Goal: Information Seeking & Learning: Learn about a topic

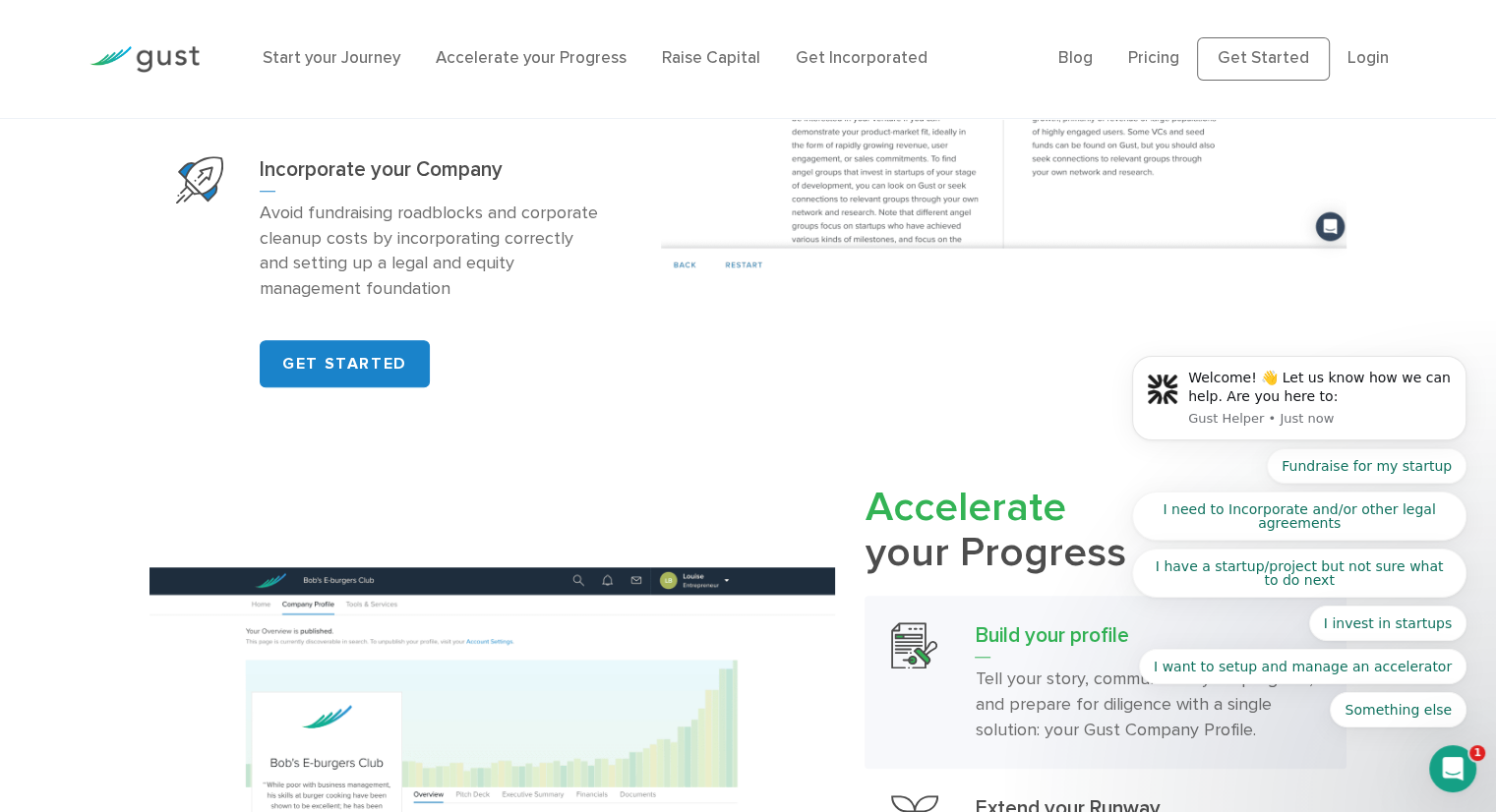
scroll to position [1574, 0]
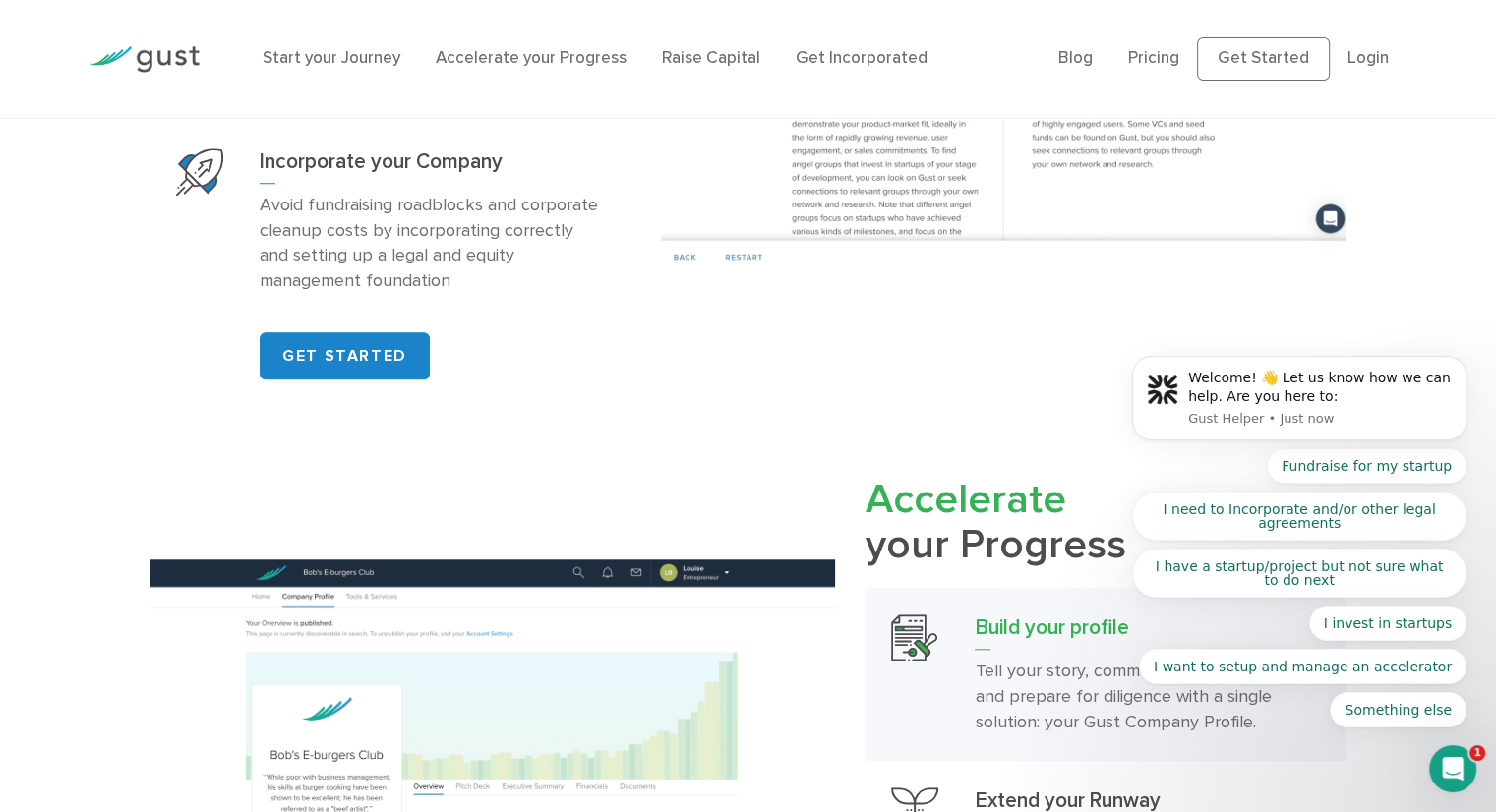
click at [1290, 62] on body "Welcome! 👋 Let us know how we can help. Are you here to: Gust Helper • Just now…" at bounding box center [1299, 405] width 378 height 692
click at [1226, 62] on body "Welcome! 👋 Let us know how we can help. Are you here to: Gust Helper • Just now…" at bounding box center [1299, 405] width 378 height 692
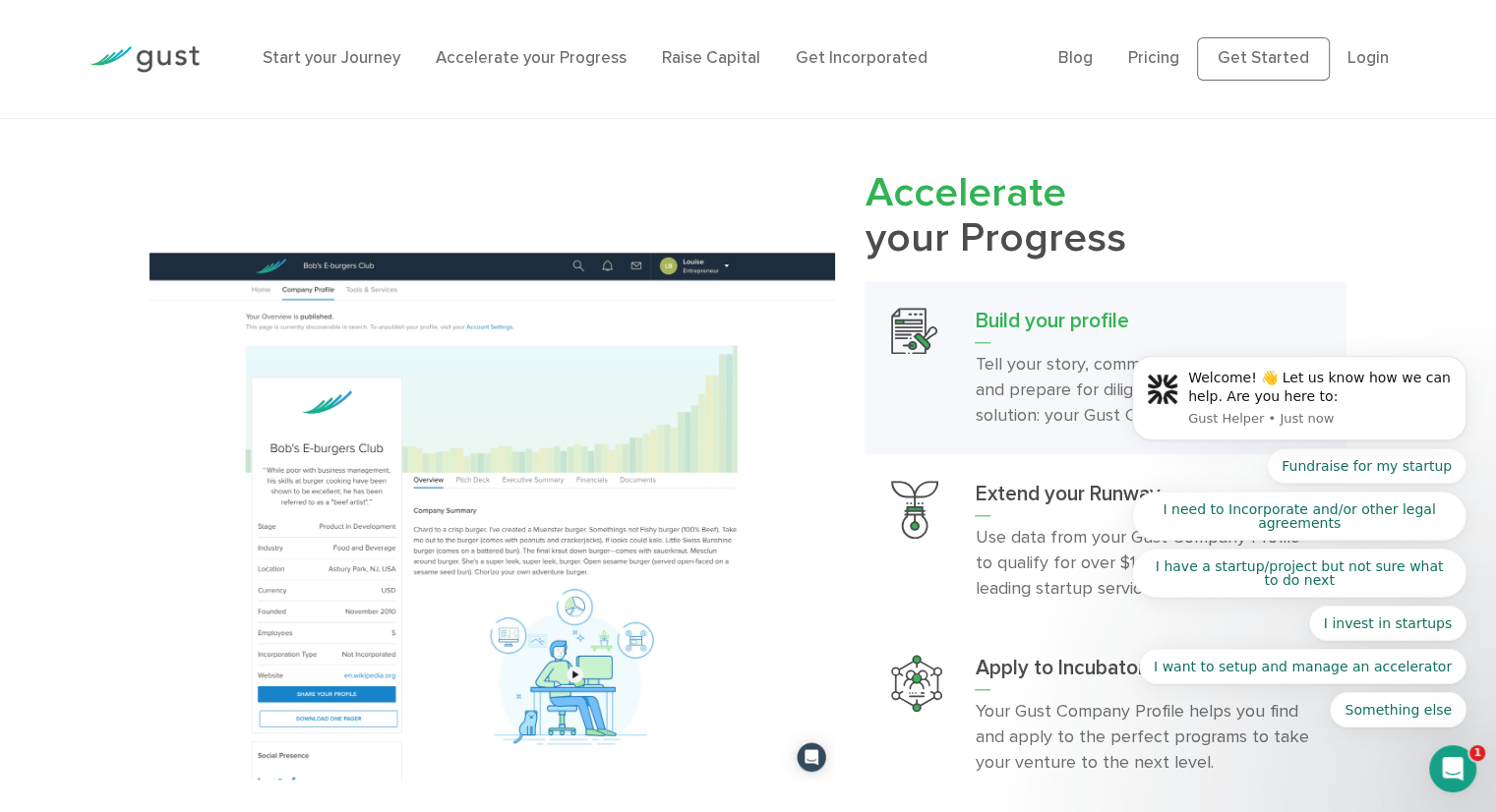
scroll to position [1967, 0]
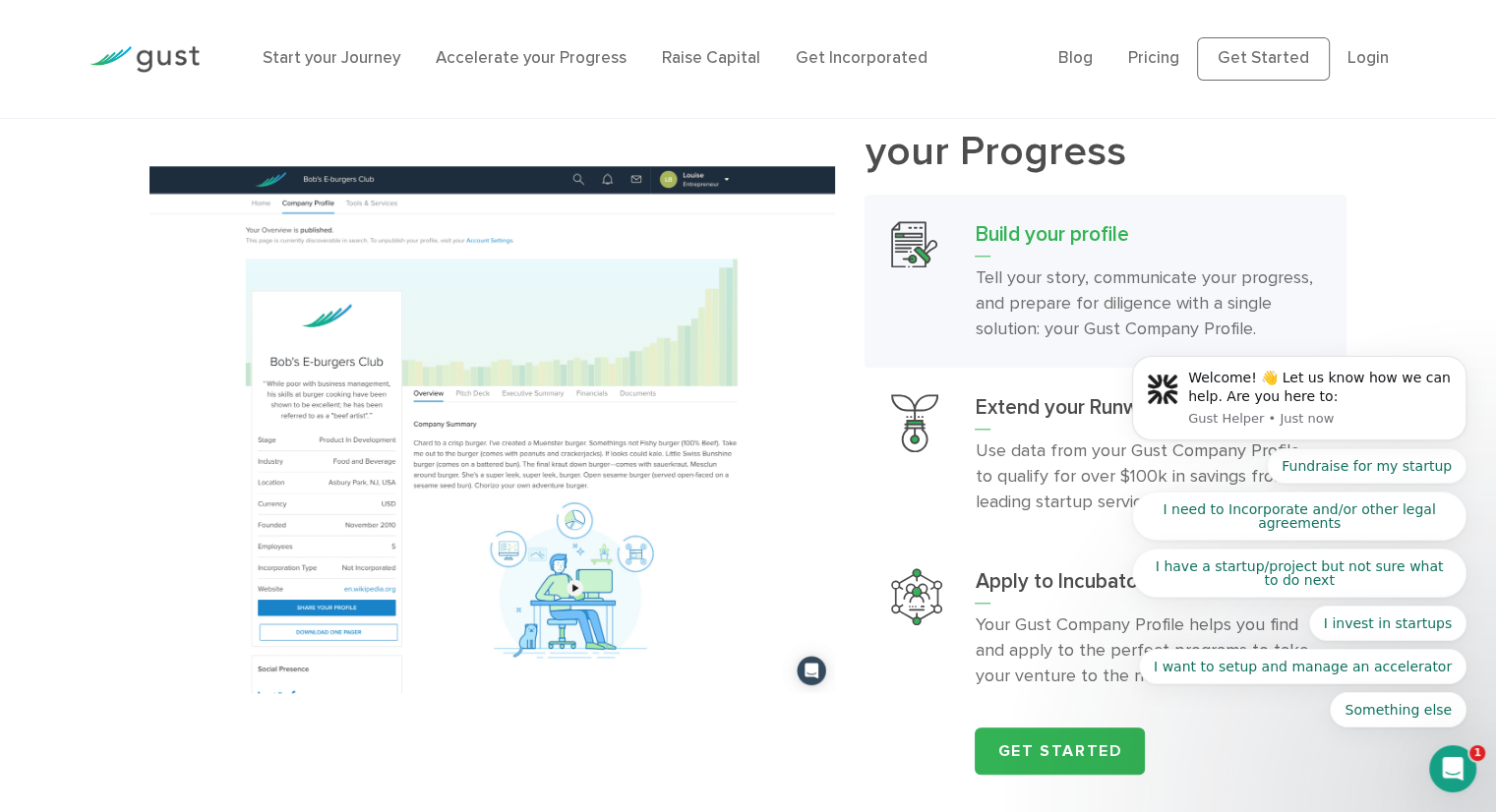
click at [1267, 64] on body "Welcome! 👋 Let us know how we can help. Are you here to: Gust Helper • Just now…" at bounding box center [1299, 405] width 378 height 692
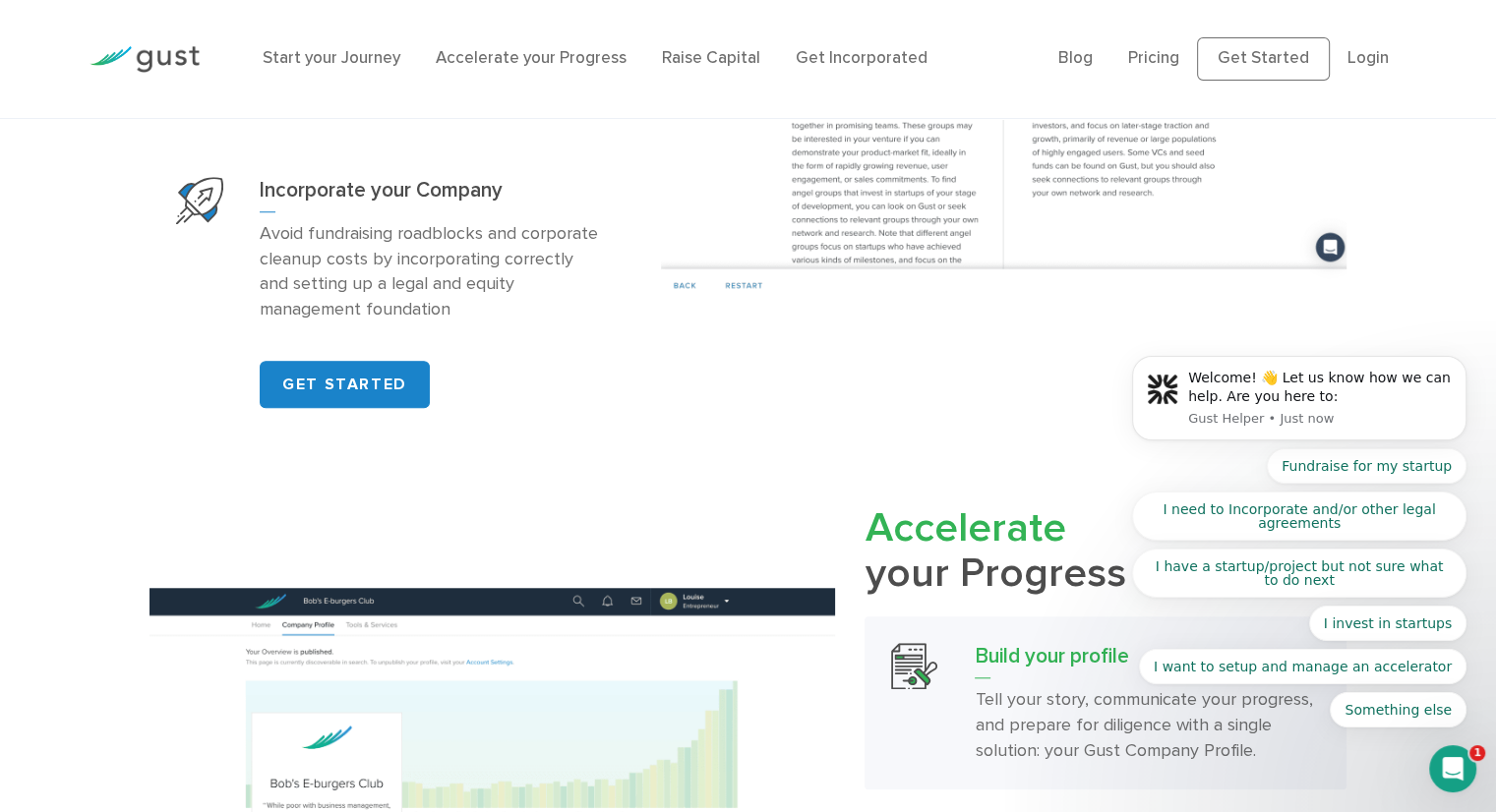
scroll to position [1377, 0]
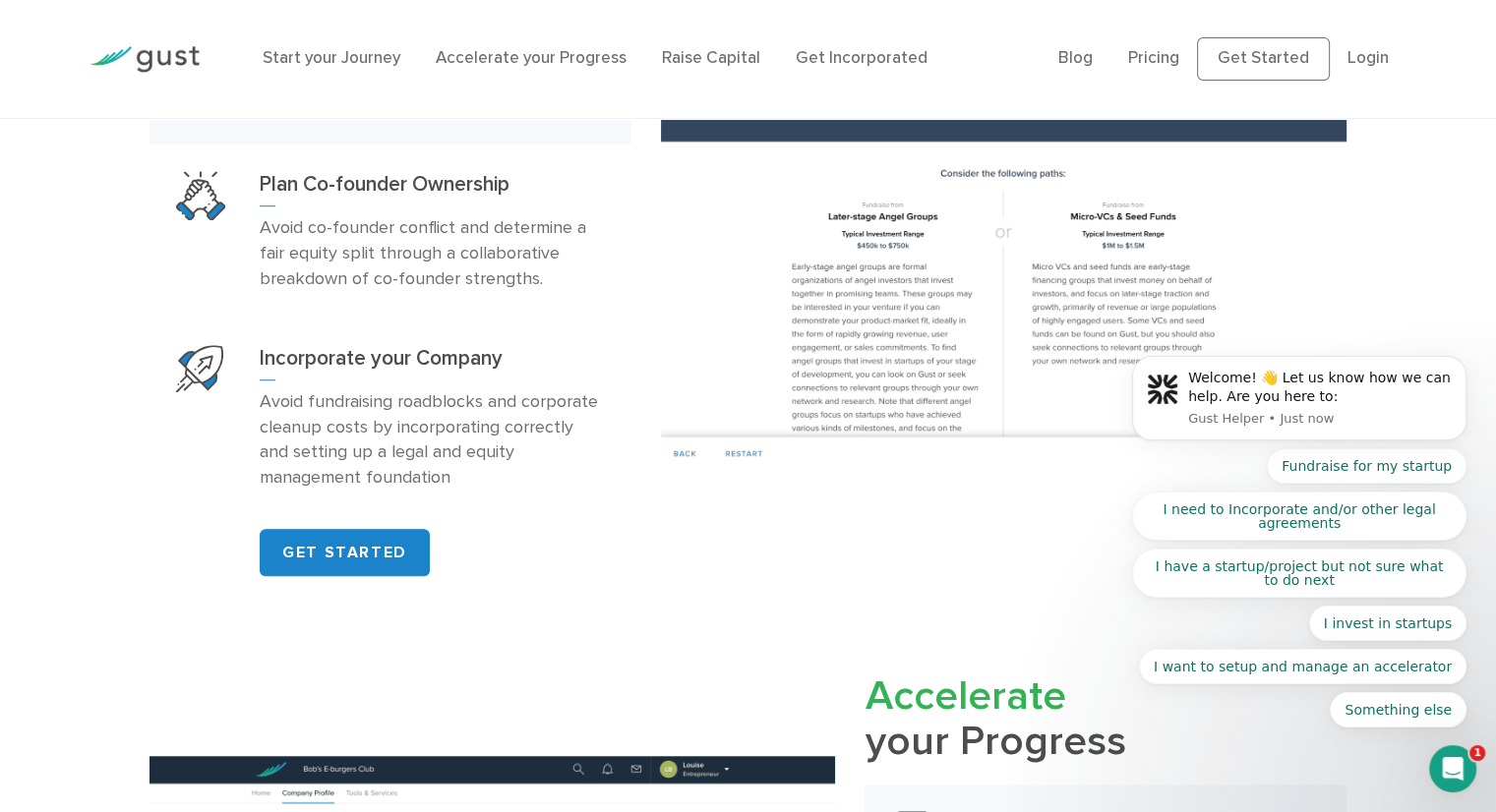
click at [1356, 69] on body "Welcome! 👋 Let us know how we can help. Are you here to: Gust Helper • Just now…" at bounding box center [1299, 405] width 378 height 692
click at [1354, 69] on body "Welcome! 👋 Let us know how we can help. Are you here to: Gust Helper • Just now…" at bounding box center [1299, 405] width 378 height 692
click html "Welcome! 👋 Let us know how we can help. Are you here to: Gust Helper • Just now…"
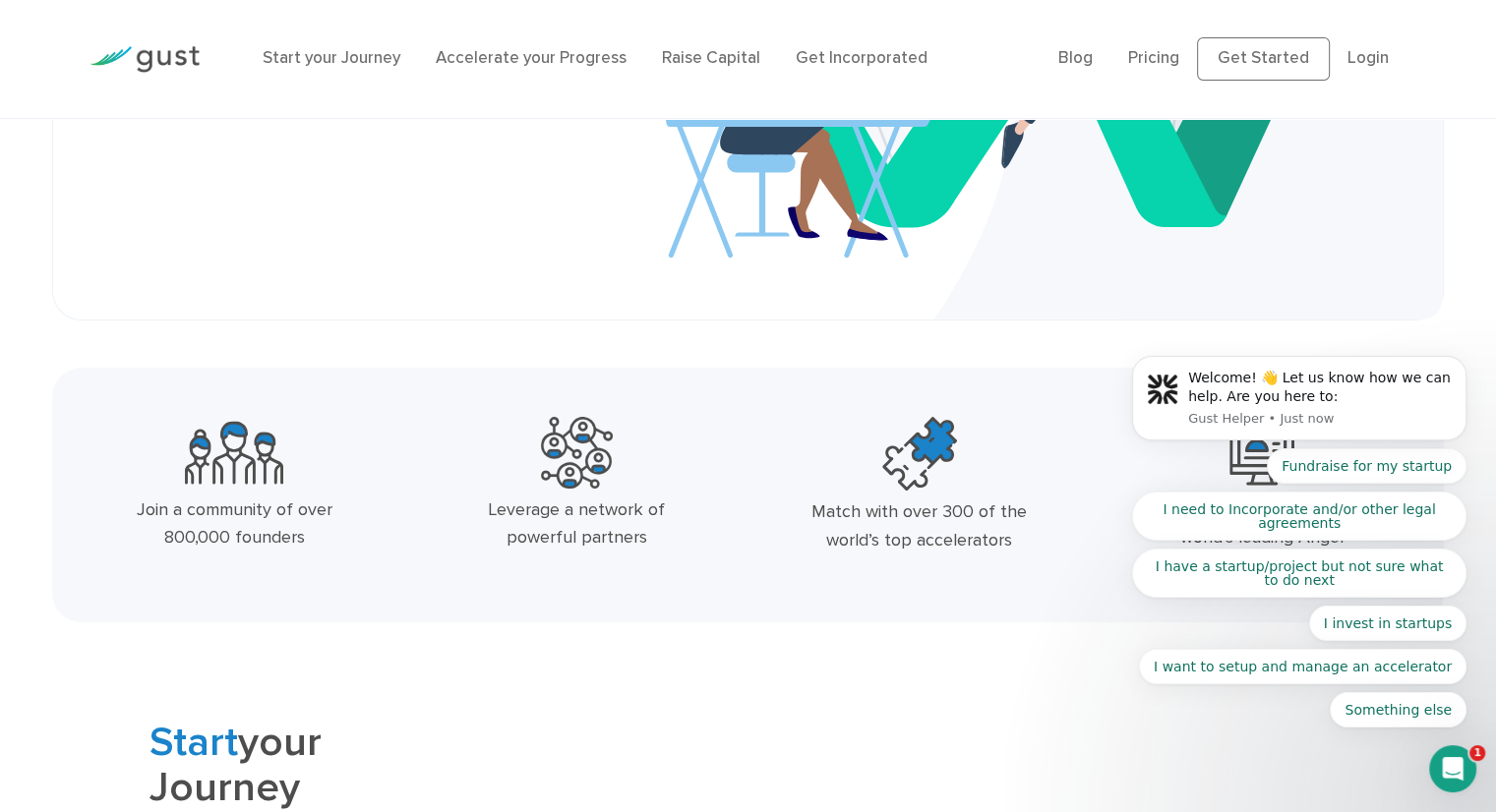
scroll to position [0, 0]
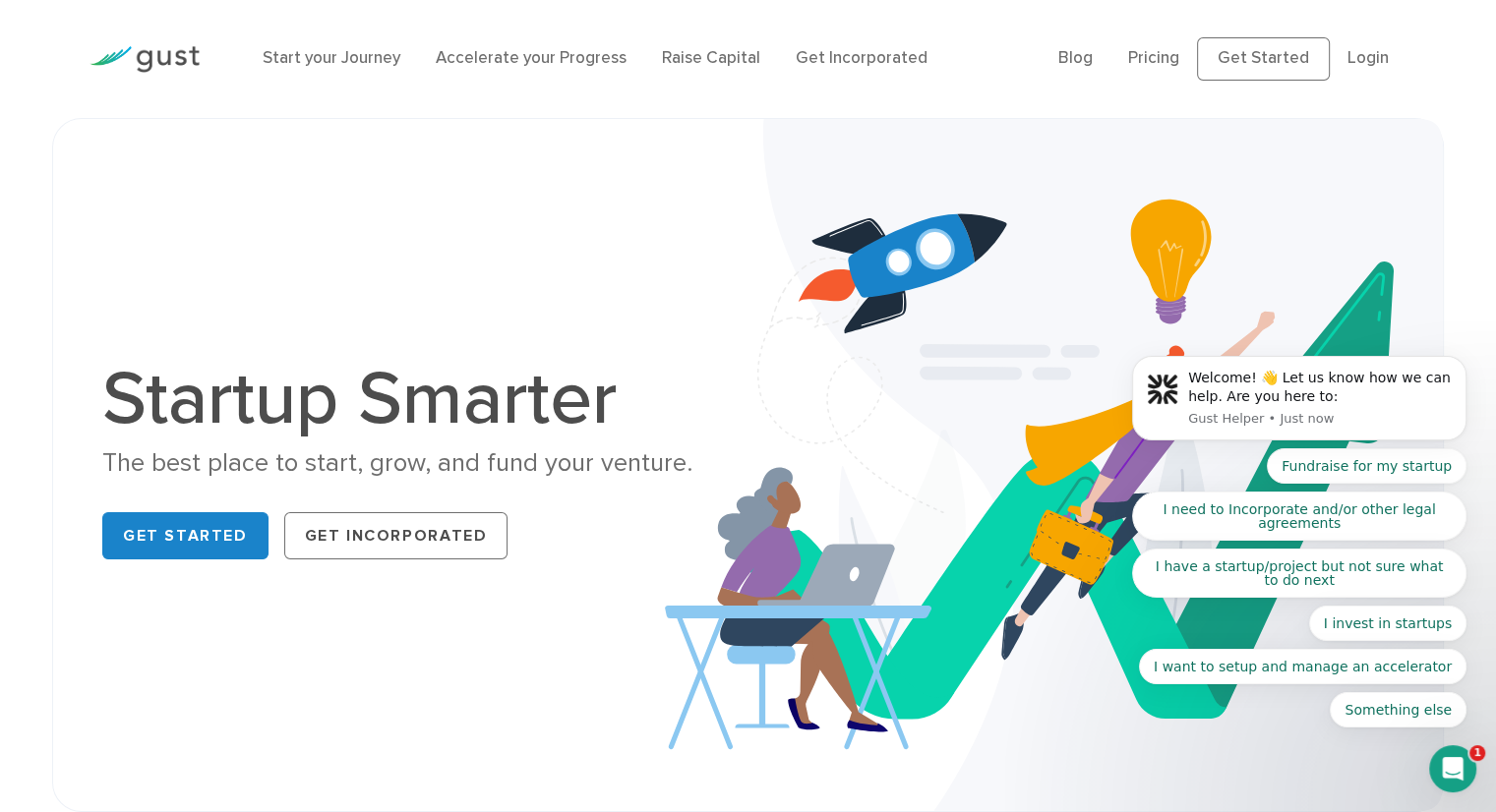
click at [1162, 59] on body "Welcome! 👋 Let us know how we can help. Are you here to: Gust Helper • Just now…" at bounding box center [1299, 405] width 378 height 692
click at [193, 54] on img at bounding box center [144, 59] width 110 height 27
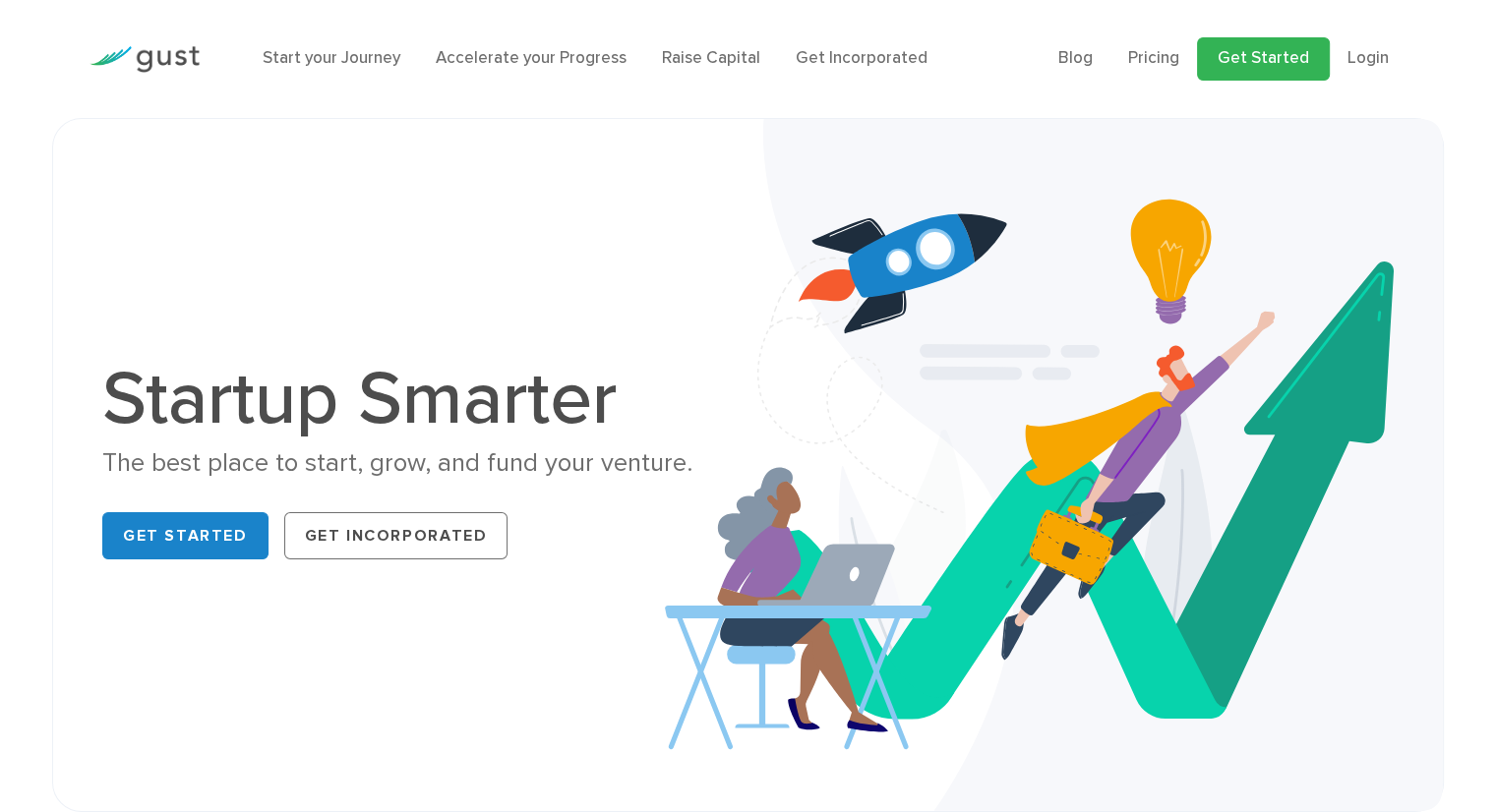
click at [1248, 61] on link "Get Started" at bounding box center [1263, 58] width 133 height 43
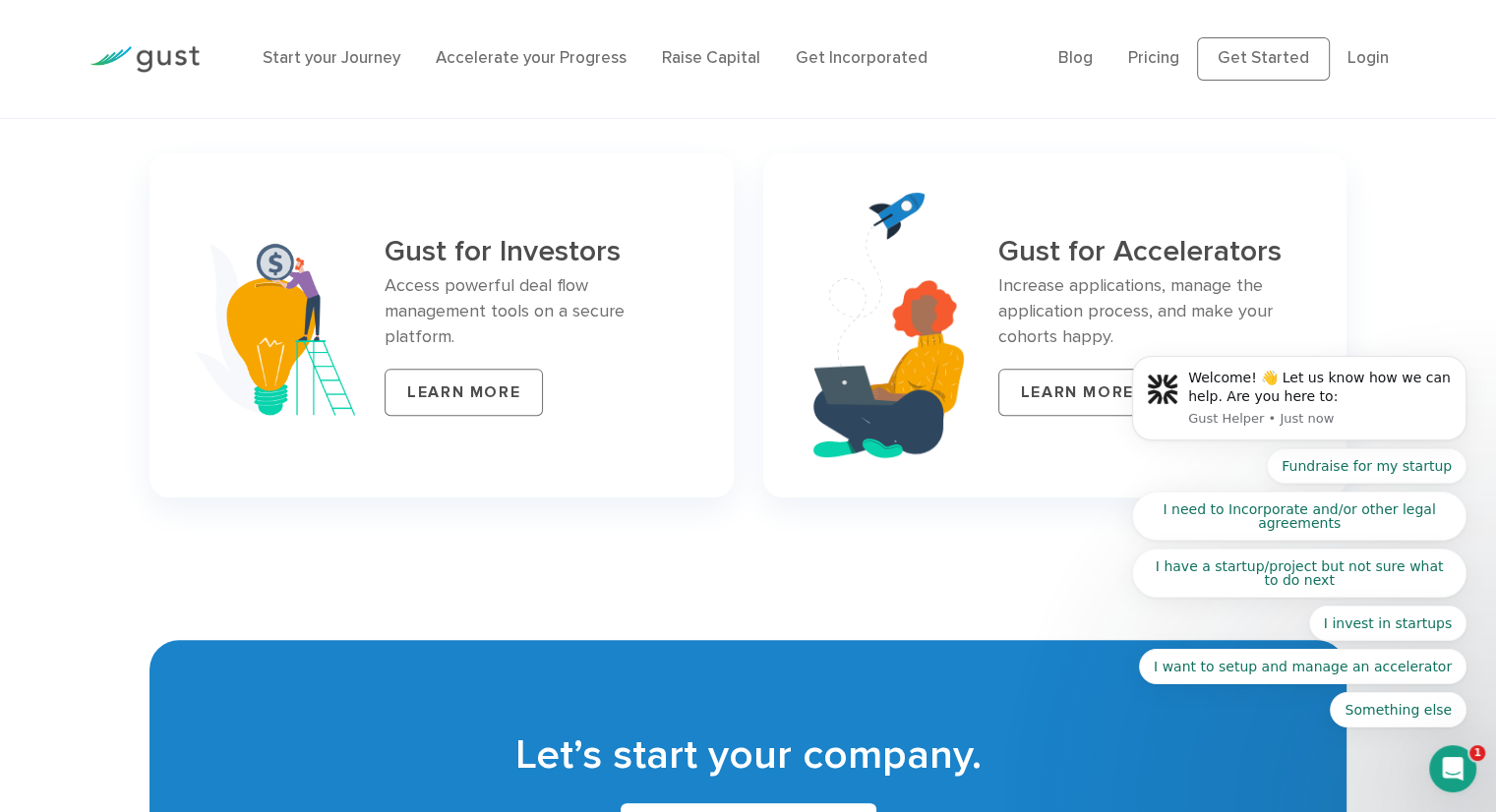
scroll to position [8289, 0]
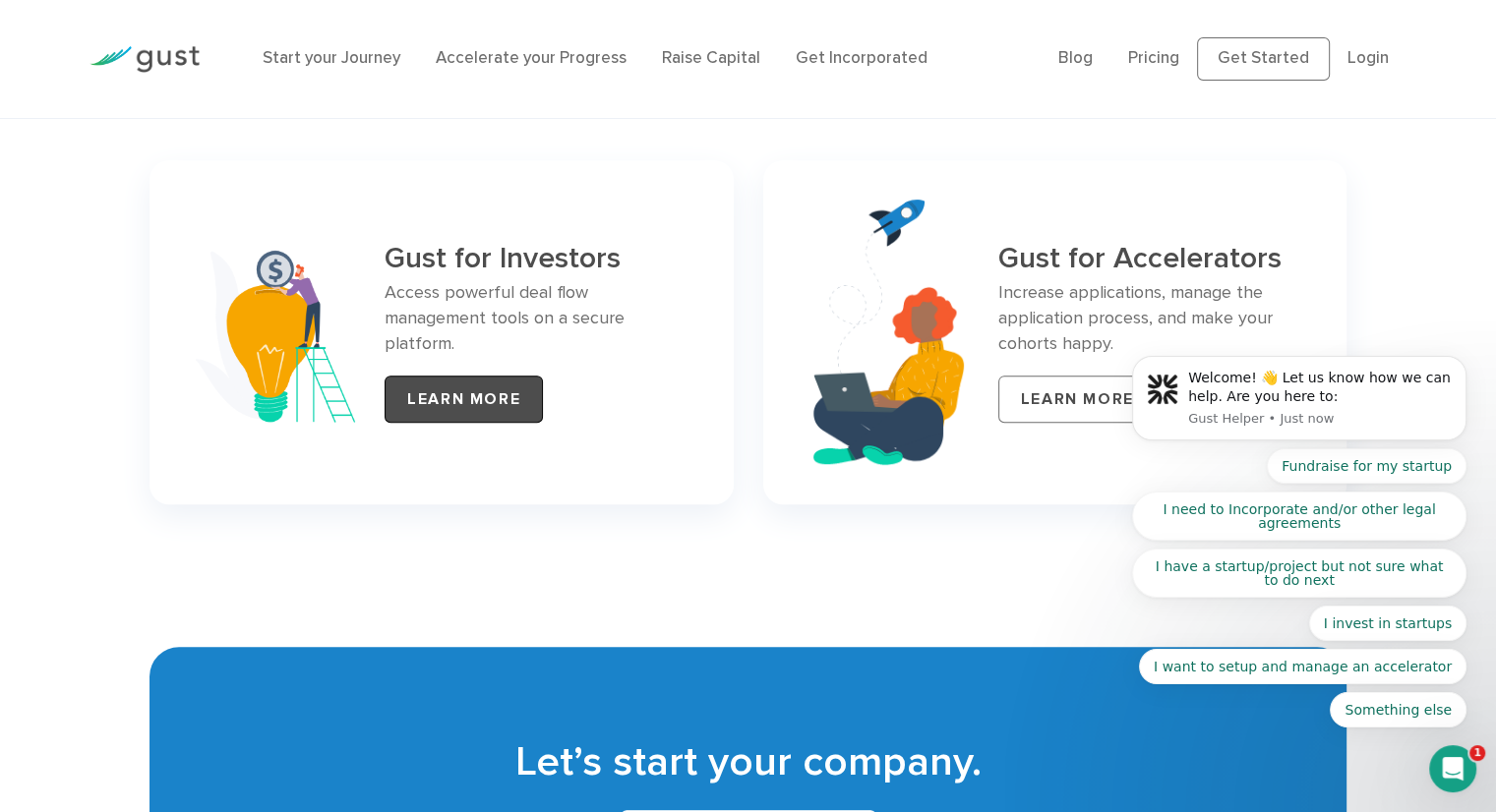
click at [460, 379] on link "LEARN MORE" at bounding box center [464, 399] width 158 height 47
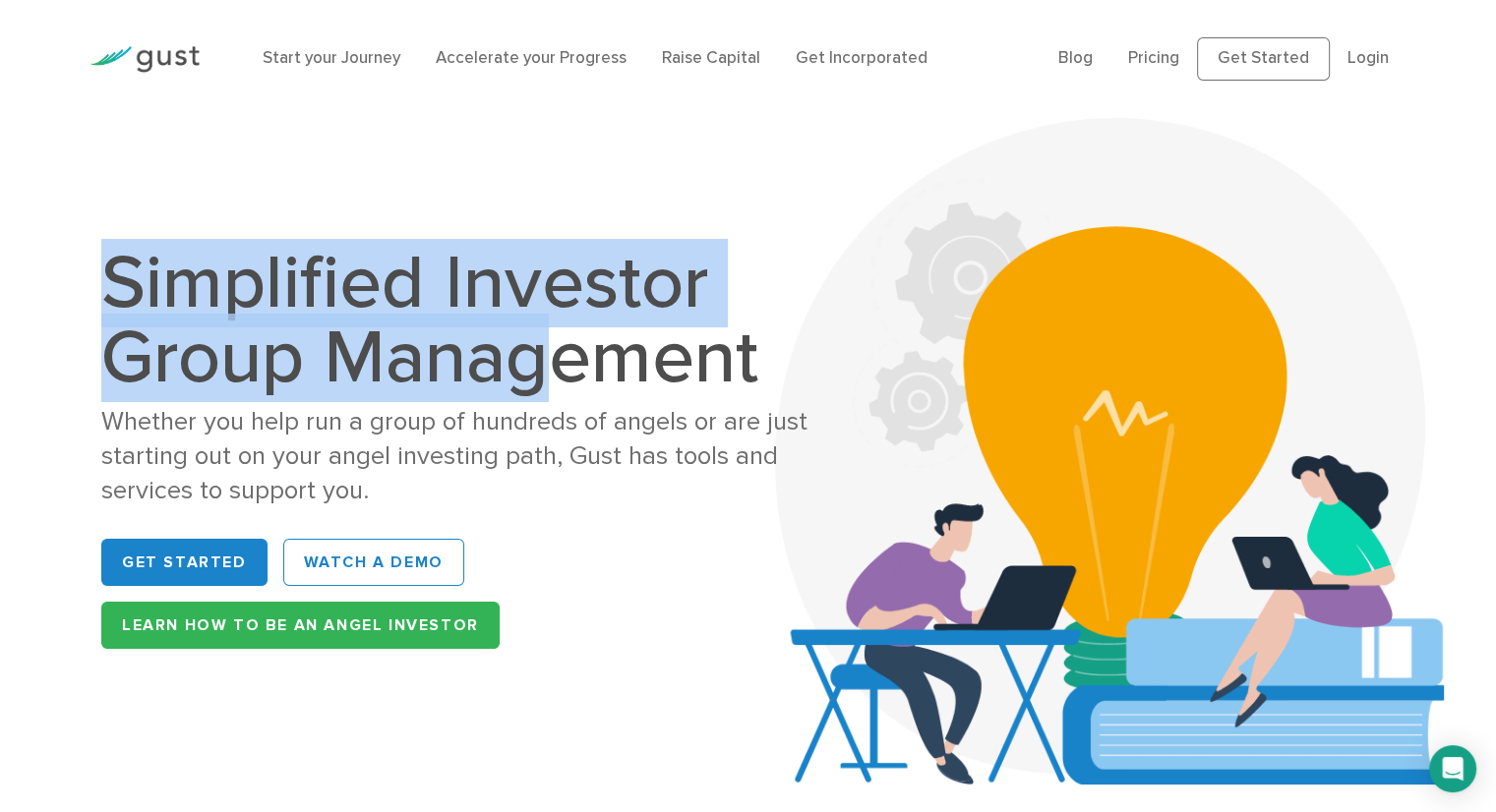
drag, startPoint x: 127, startPoint y: 315, endPoint x: 558, endPoint y: 390, distance: 437.4
click at [558, 390] on div "Simplified Investor Group Management Whether you help run a group of hundreds o…" at bounding box center [748, 451] width 1392 height 667
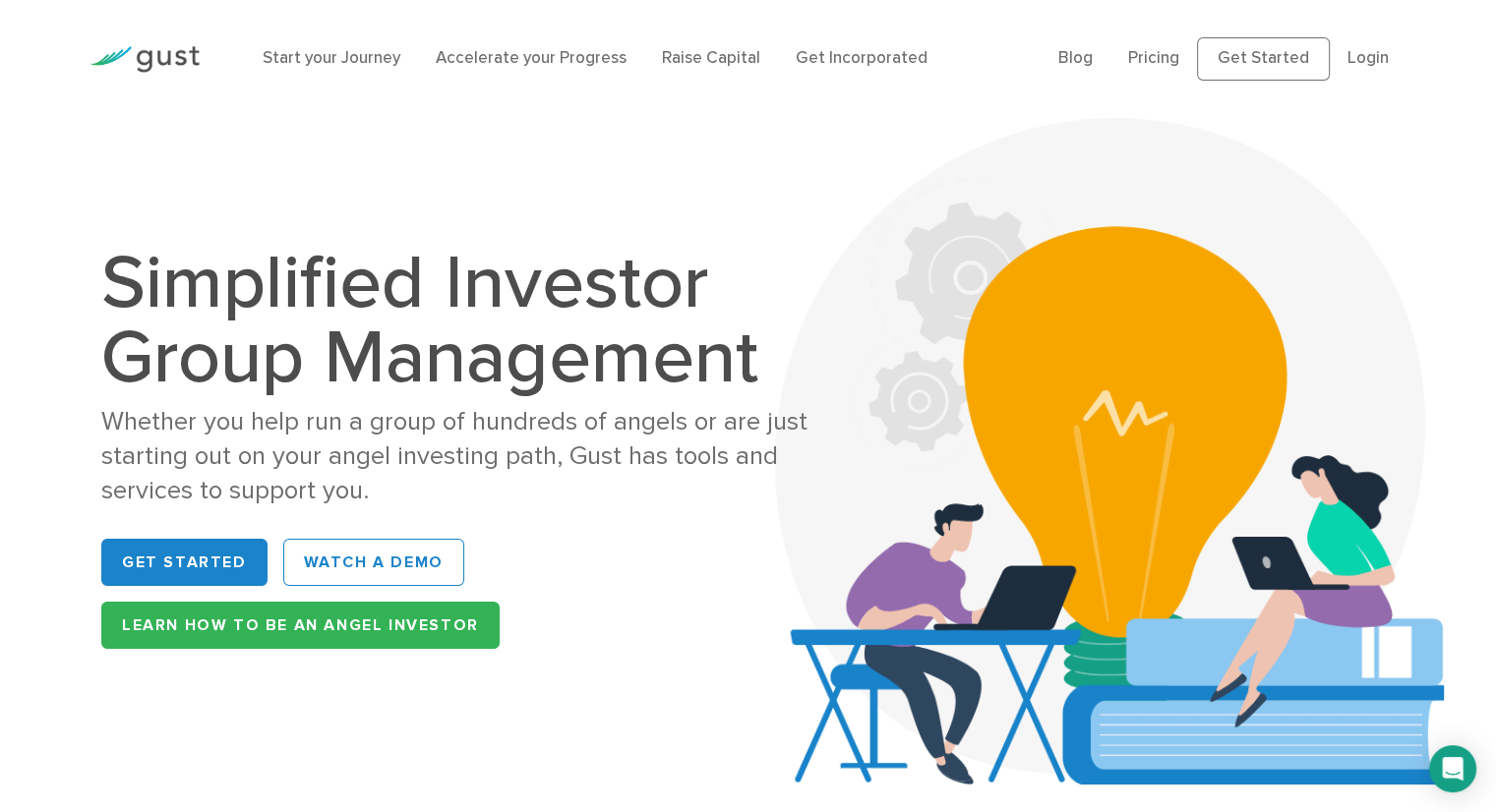
click at [553, 405] on div "Whether you help run a group of hundreds of angels or are just starting out on …" at bounding box center [472, 456] width 743 height 102
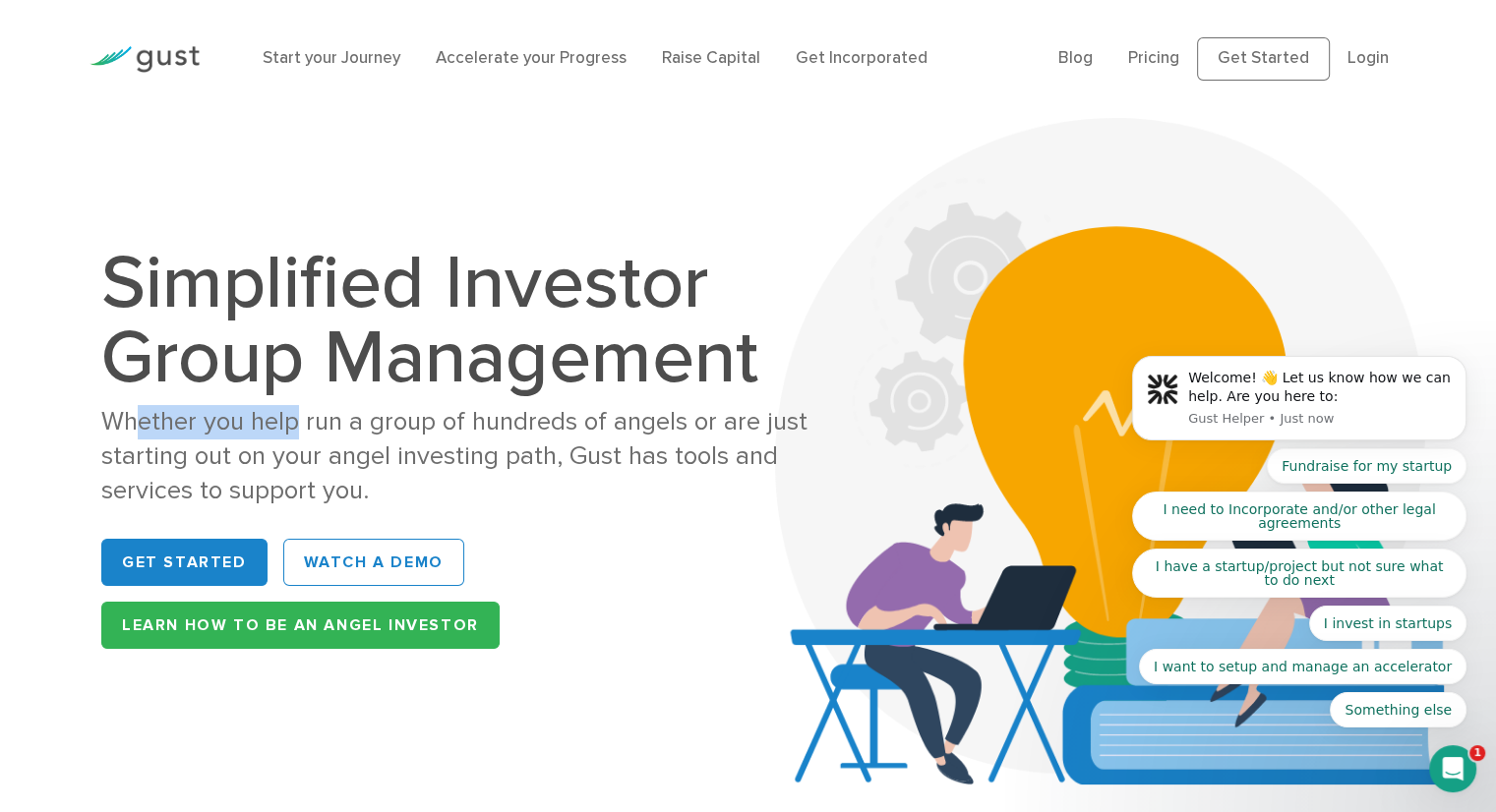
drag, startPoint x: 143, startPoint y: 414, endPoint x: 295, endPoint y: 438, distance: 154.3
click at [295, 438] on div "Whether you help run a group of hundreds of angels or are just starting out on …" at bounding box center [472, 456] width 743 height 102
click at [302, 446] on div "Whether you help run a group of hundreds of angels or are just starting out on …" at bounding box center [472, 456] width 743 height 102
drag, startPoint x: 227, startPoint y: 461, endPoint x: 379, endPoint y: 473, distance: 151.9
click at [379, 473] on div "Whether you help run a group of hundreds of angels or are just starting out on …" at bounding box center [472, 456] width 743 height 102
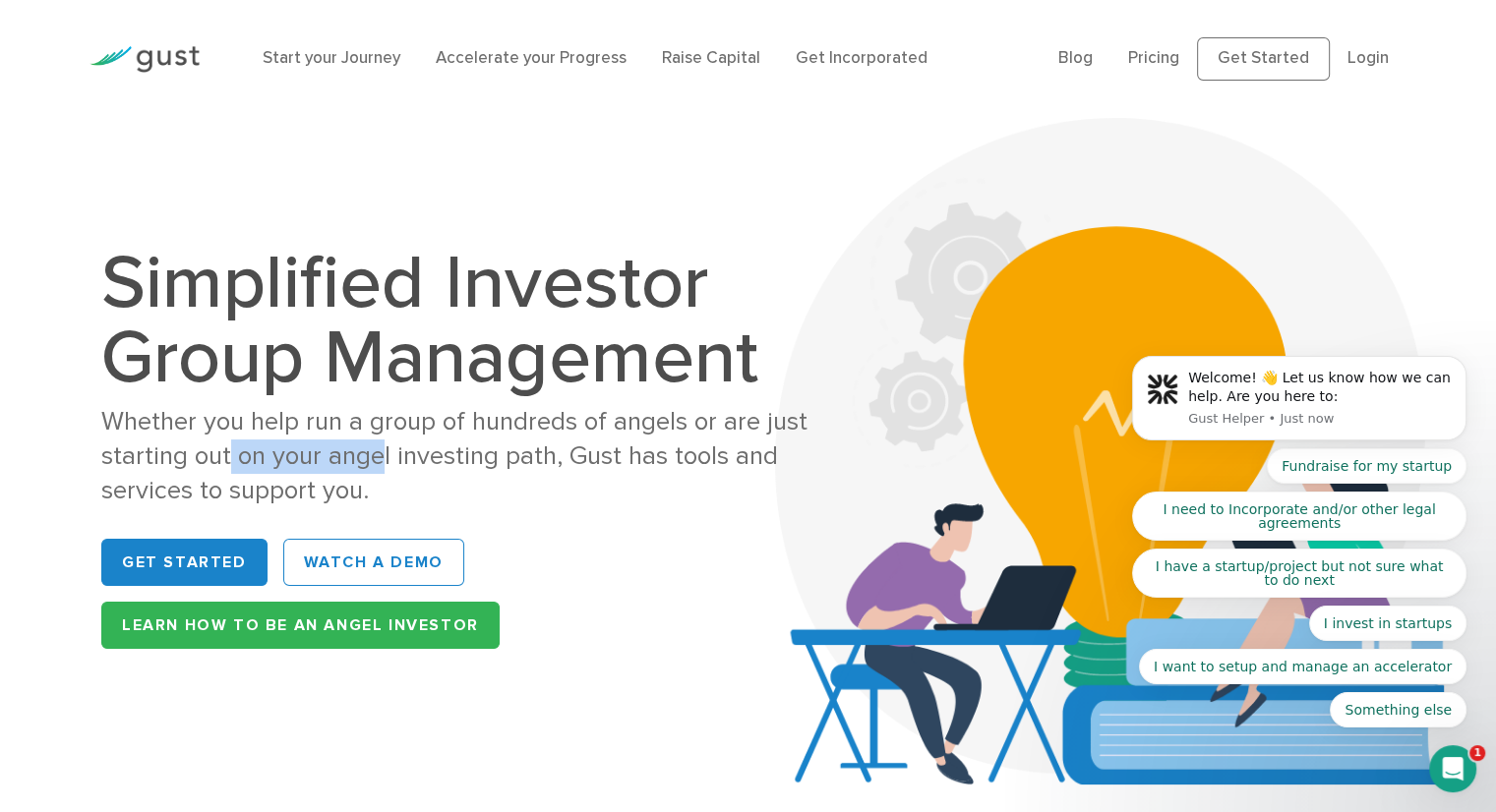
click at [379, 473] on div "Whether you help run a group of hundreds of angels or are just starting out on …" at bounding box center [472, 456] width 743 height 102
click at [1140, 59] on body "Welcome! 👋 Let us know how we can help. Are you here to: Gust Helper • 1m ago F…" at bounding box center [1299, 405] width 378 height 692
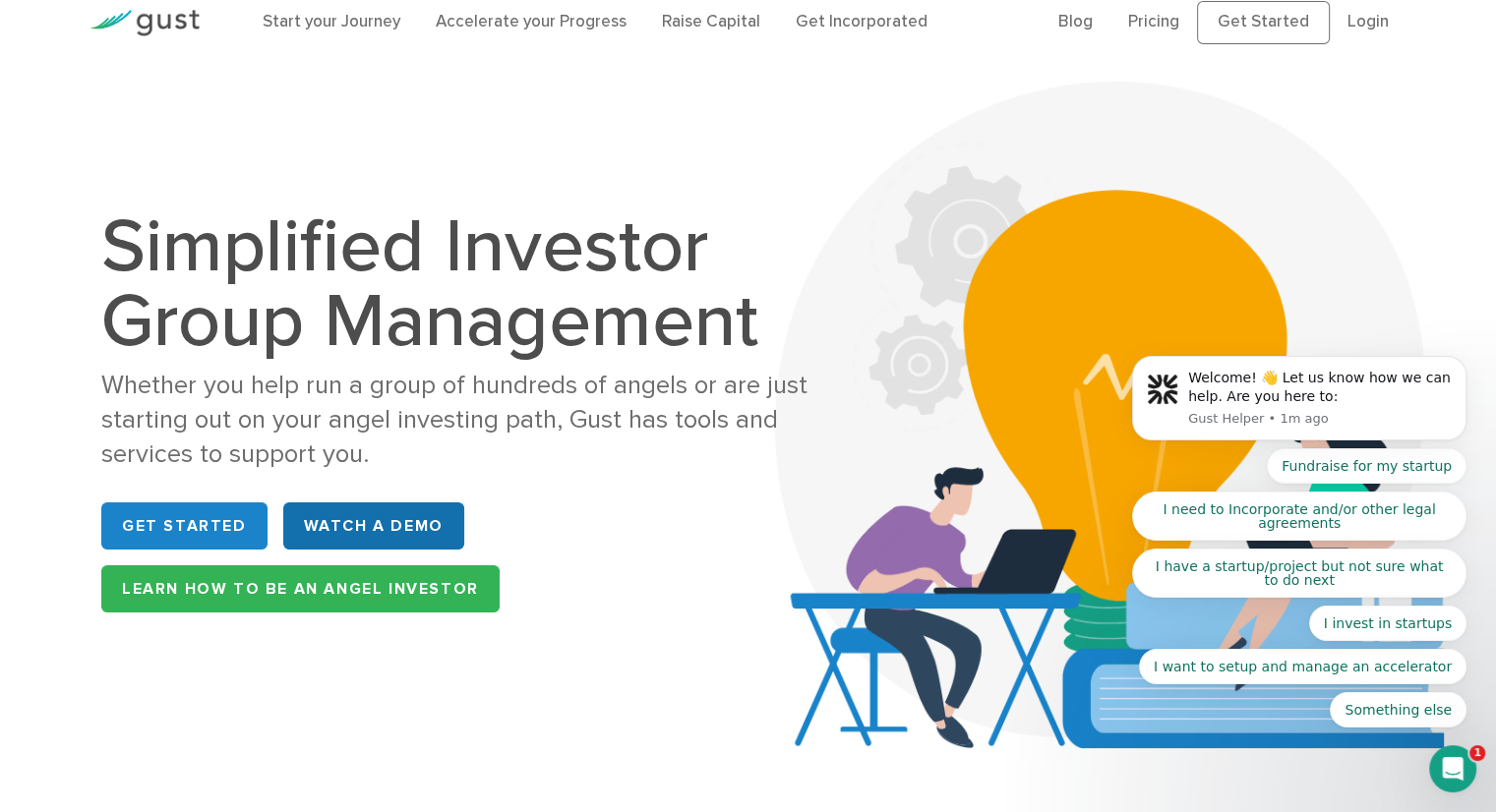
scroll to position [98, 0]
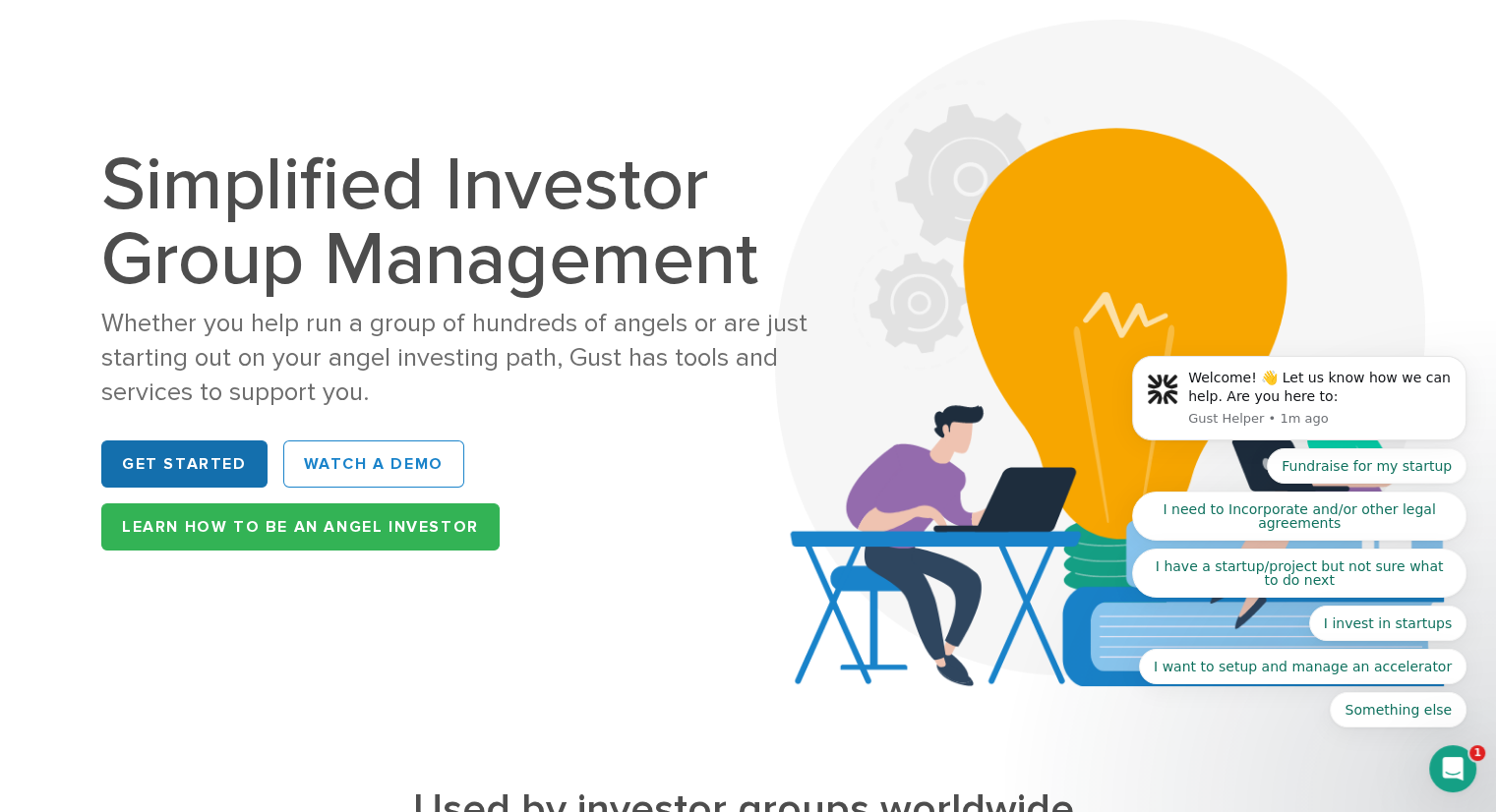
click at [201, 461] on link "Get Started" at bounding box center [184, 464] width 166 height 47
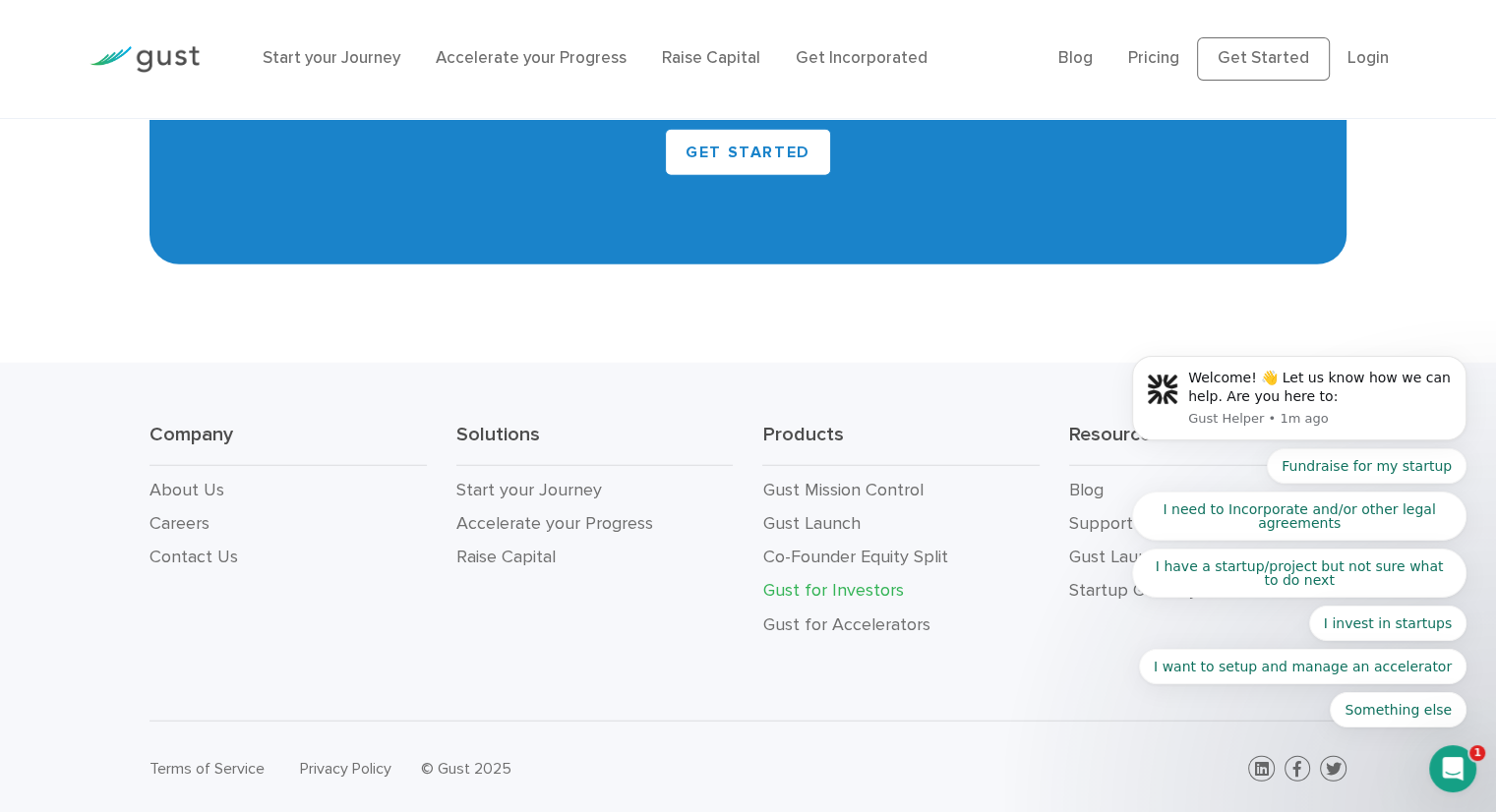
scroll to position [5200, 0]
